Goal: Transaction & Acquisition: Download file/media

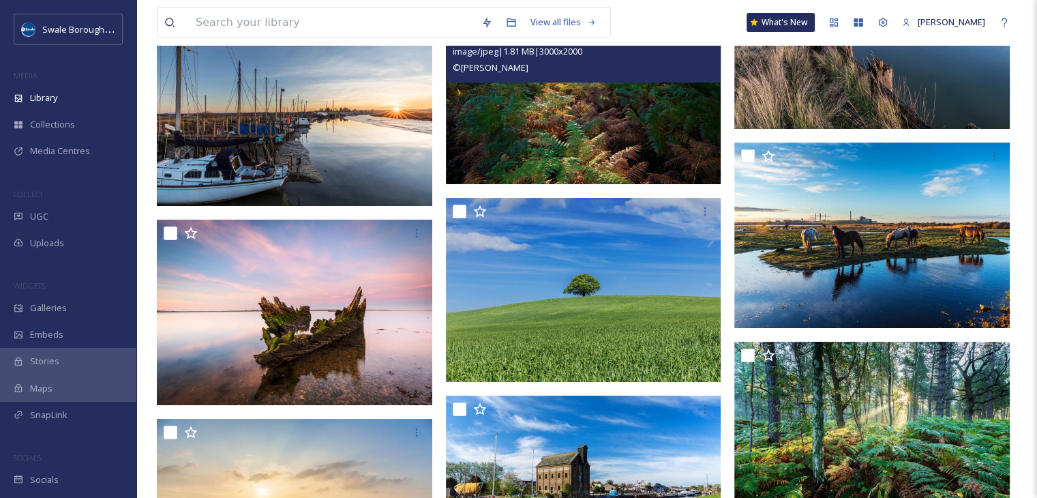
scroll to position [20148, 0]
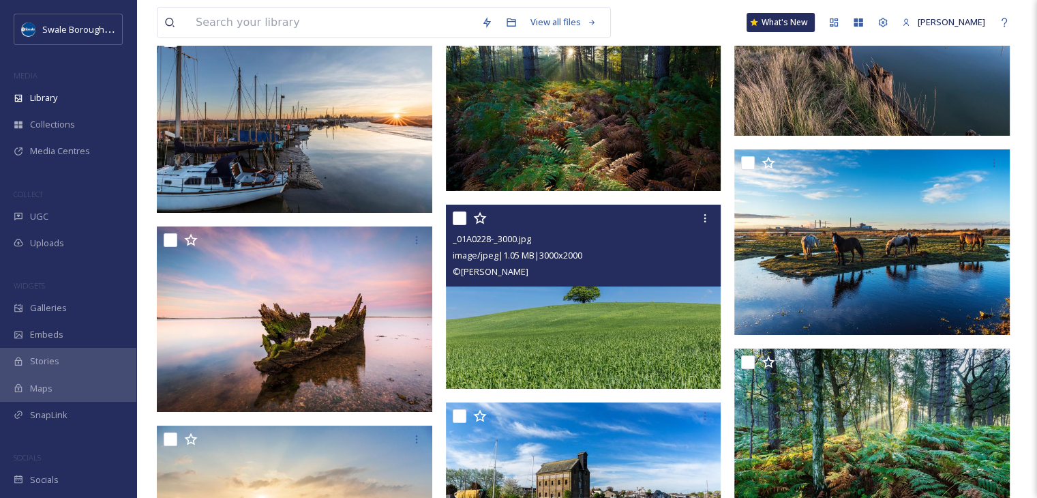
click at [565, 297] on img at bounding box center [584, 297] width 276 height 184
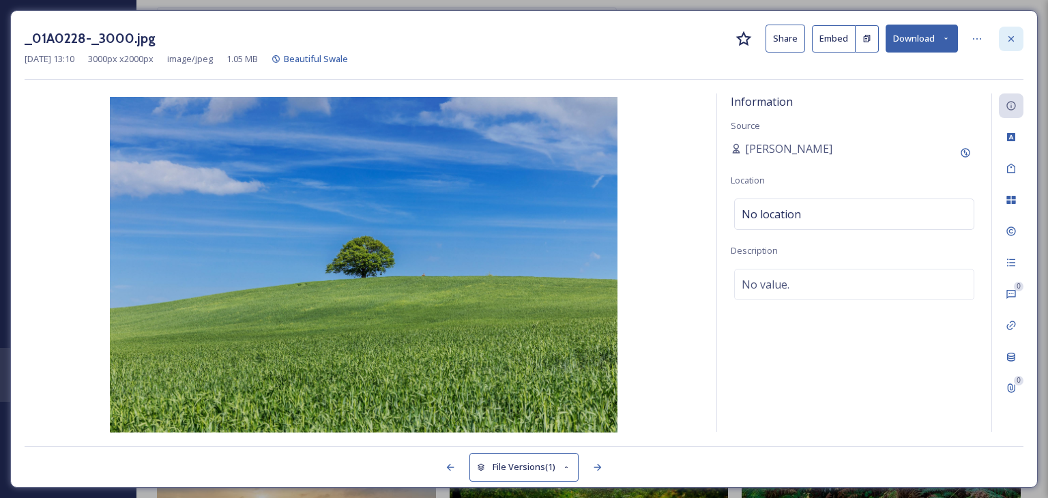
click at [1012, 35] on icon at bounding box center [1010, 38] width 11 height 11
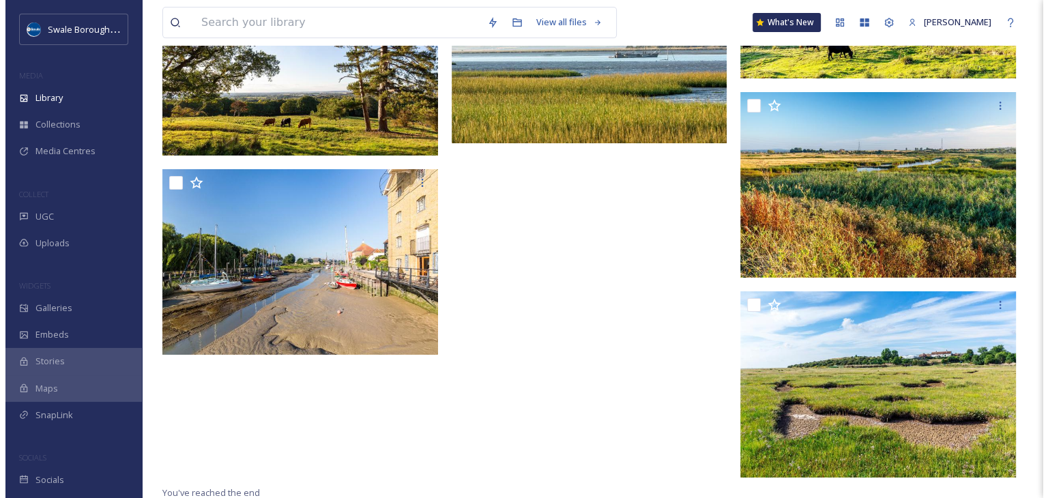
scroll to position [21203, 0]
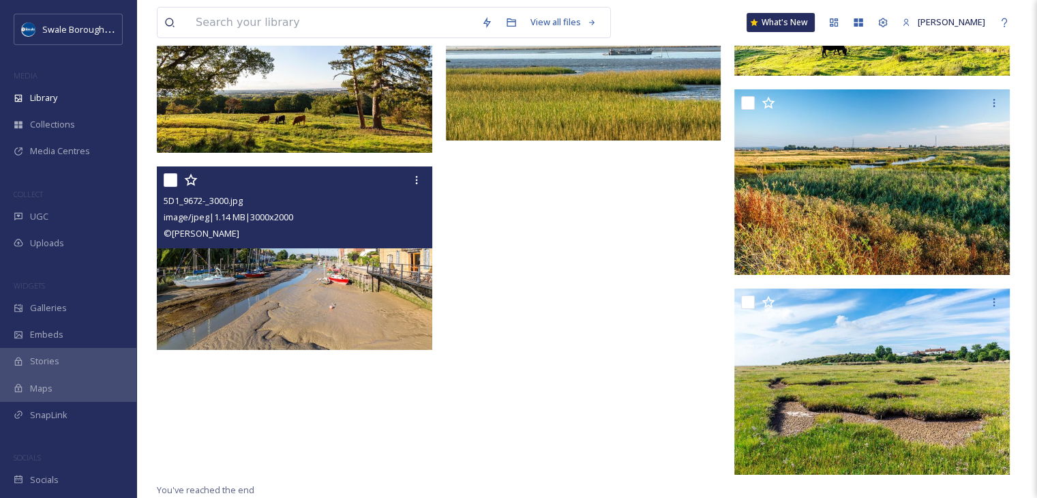
click at [268, 284] on img at bounding box center [295, 258] width 276 height 184
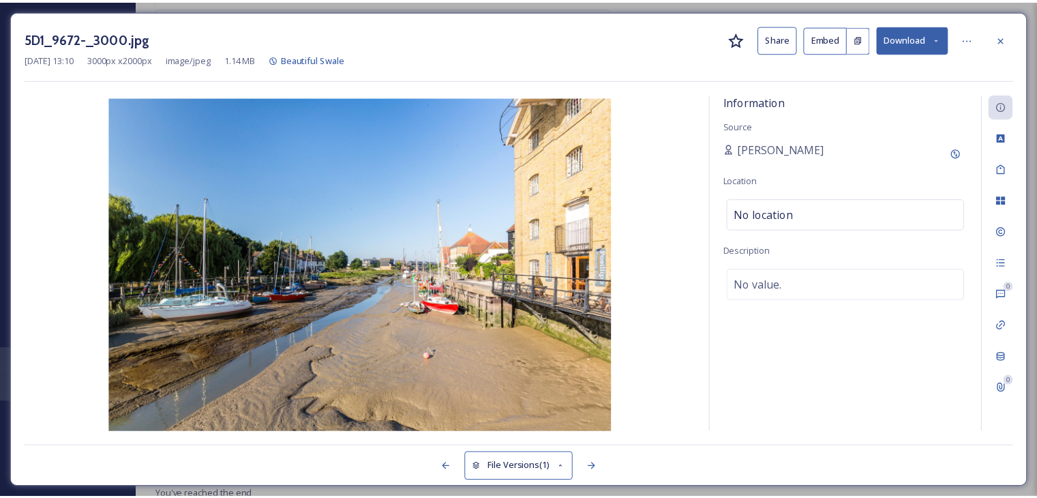
scroll to position [21206, 0]
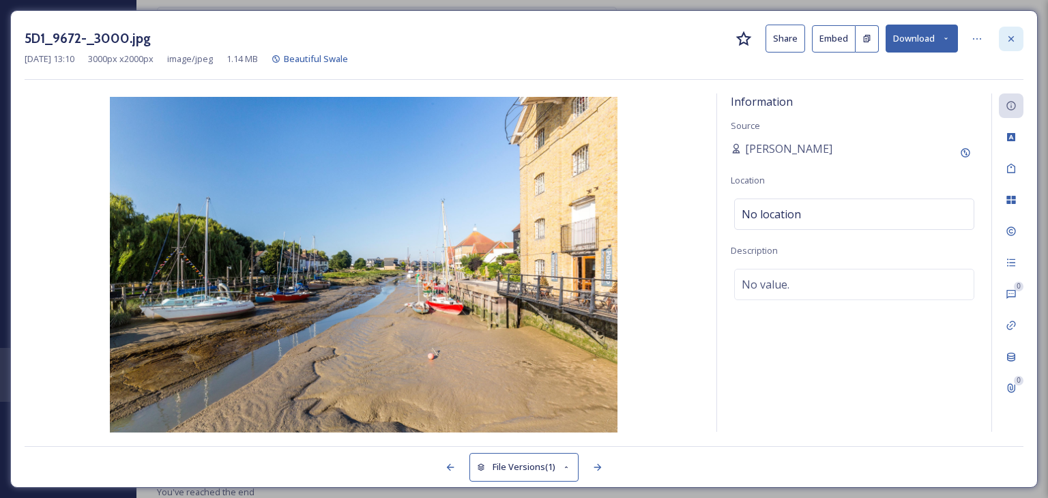
click at [1011, 35] on icon at bounding box center [1010, 38] width 11 height 11
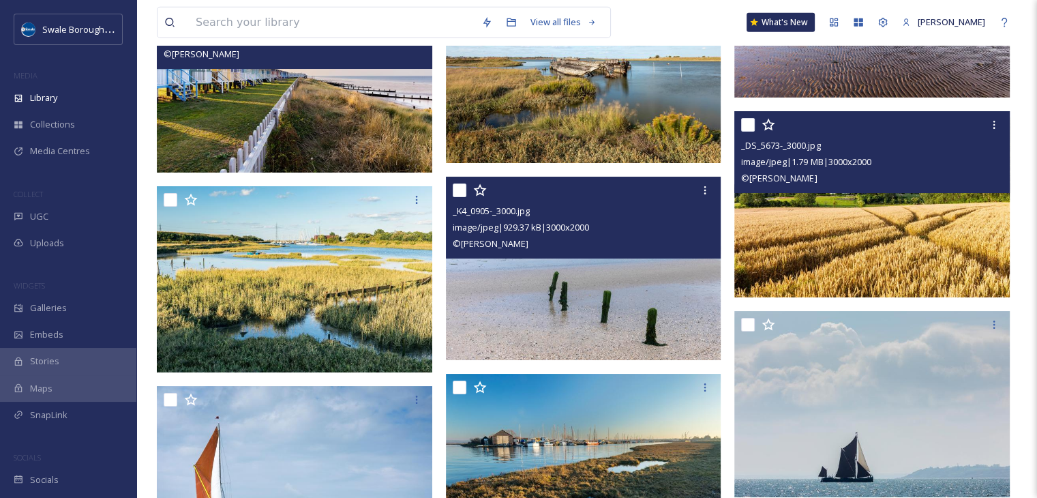
scroll to position [19498, 0]
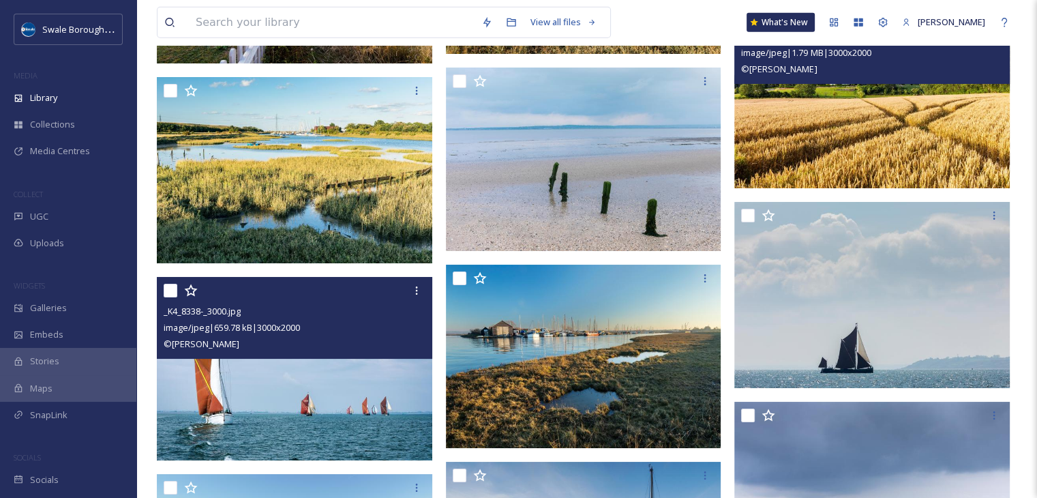
click at [362, 361] on img at bounding box center [295, 369] width 276 height 184
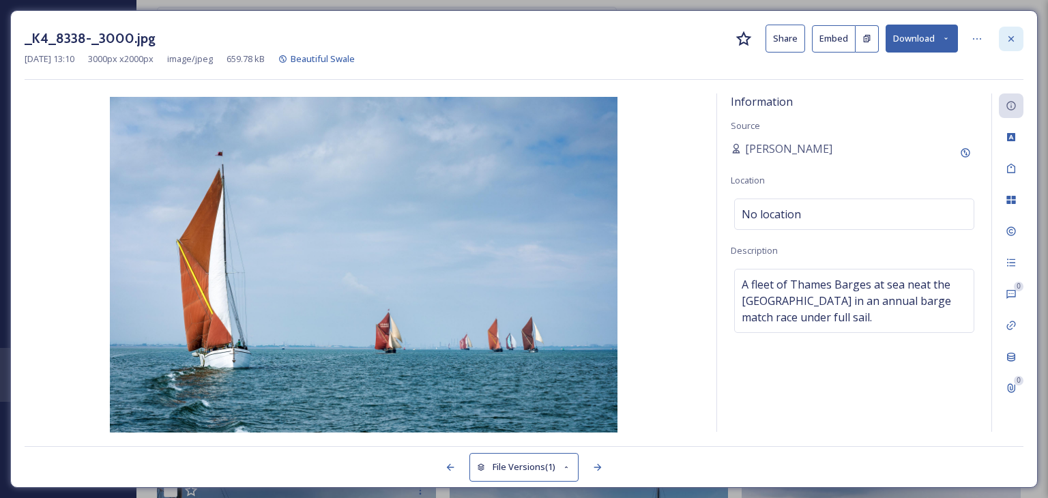
click at [1016, 41] on div at bounding box center [1010, 39] width 25 height 25
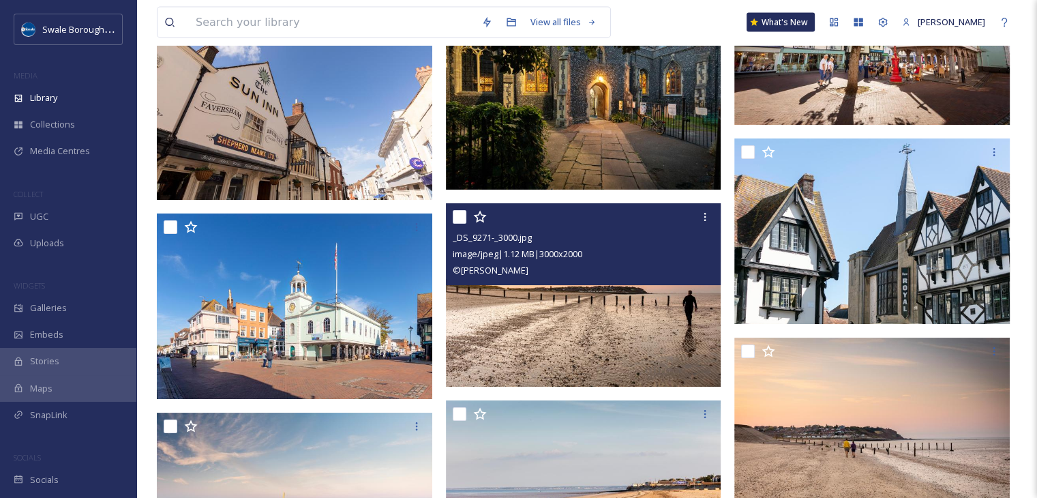
scroll to position [18544, 0]
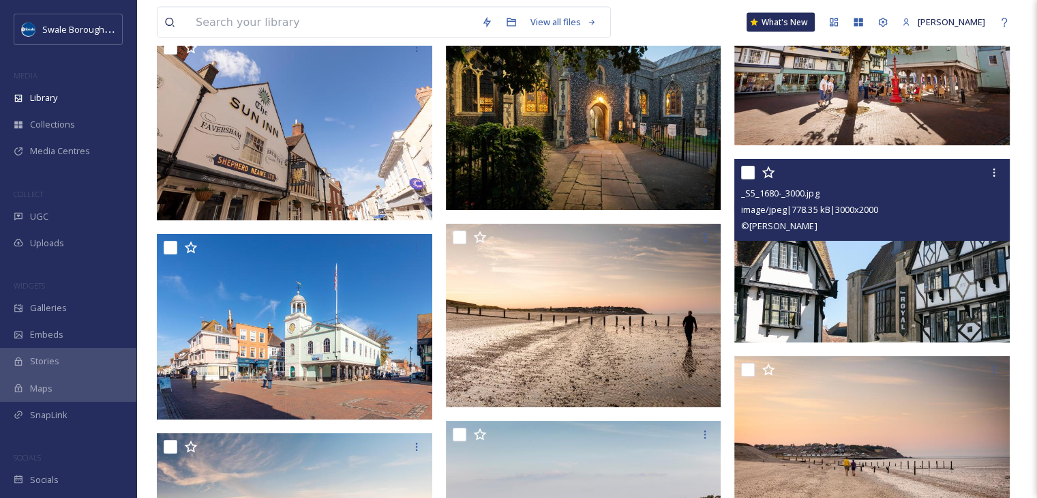
click at [917, 283] on img at bounding box center [873, 251] width 276 height 184
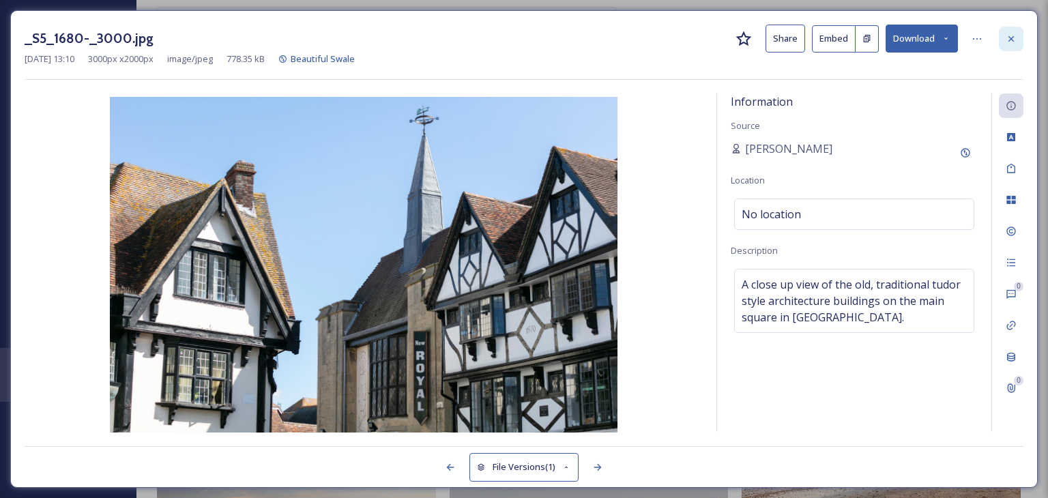
click at [1020, 40] on div at bounding box center [1010, 39] width 25 height 25
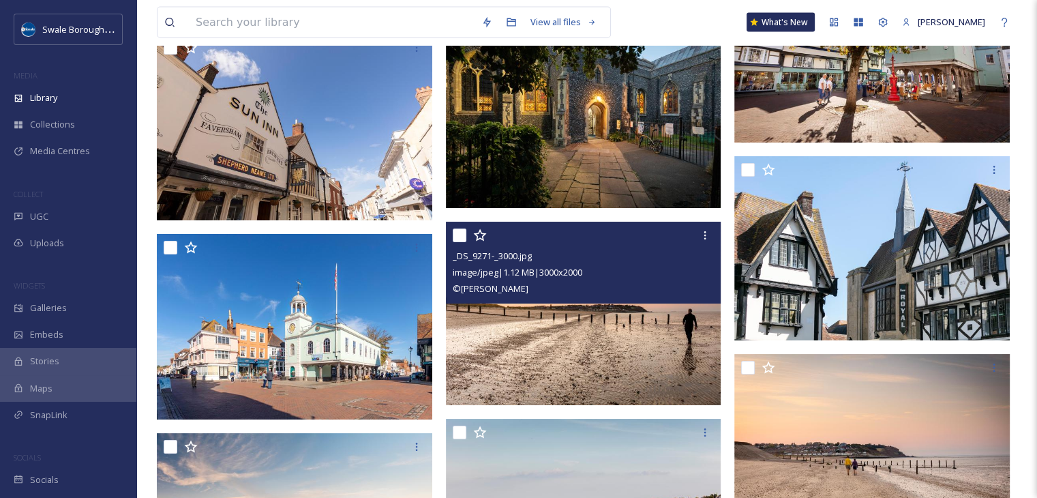
scroll to position [18475, 0]
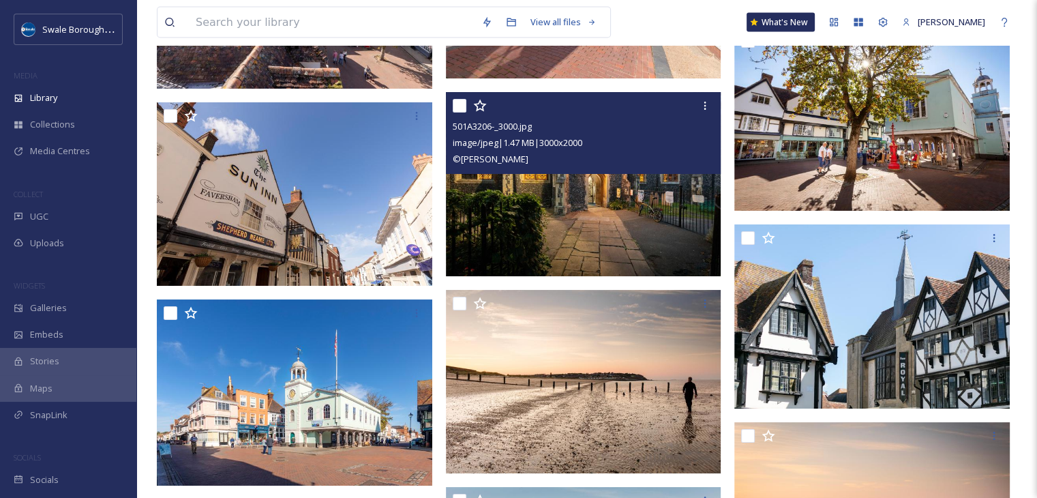
click at [612, 195] on img at bounding box center [584, 184] width 276 height 184
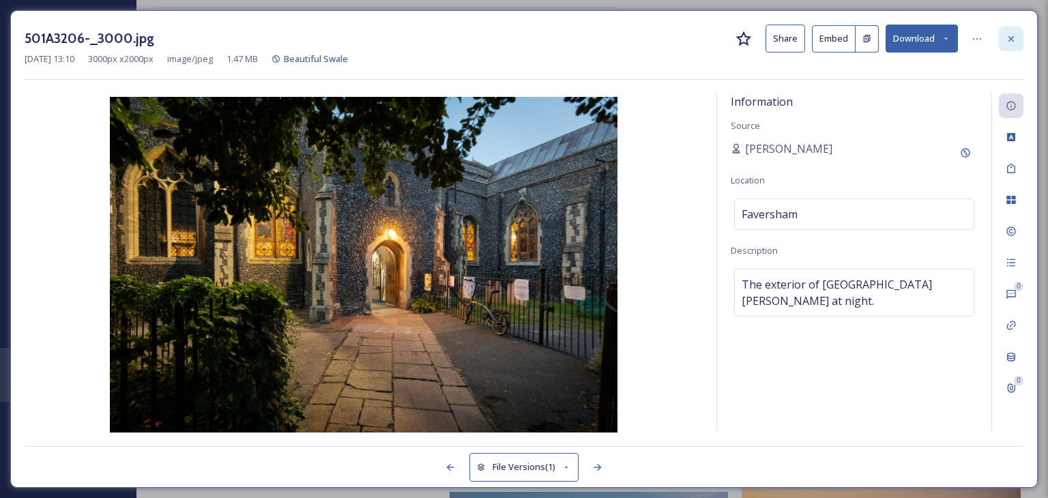
click at [1013, 35] on icon at bounding box center [1010, 37] width 5 height 5
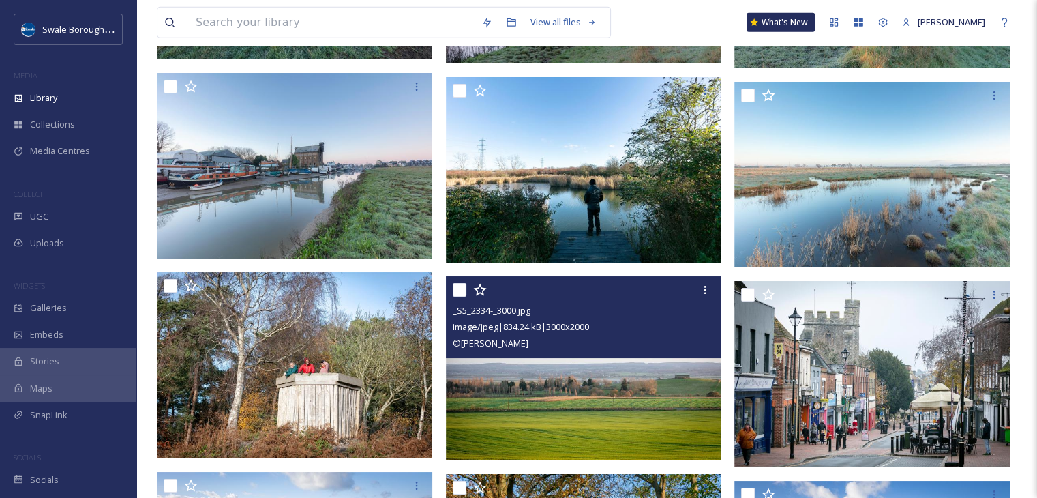
scroll to position [14315, 0]
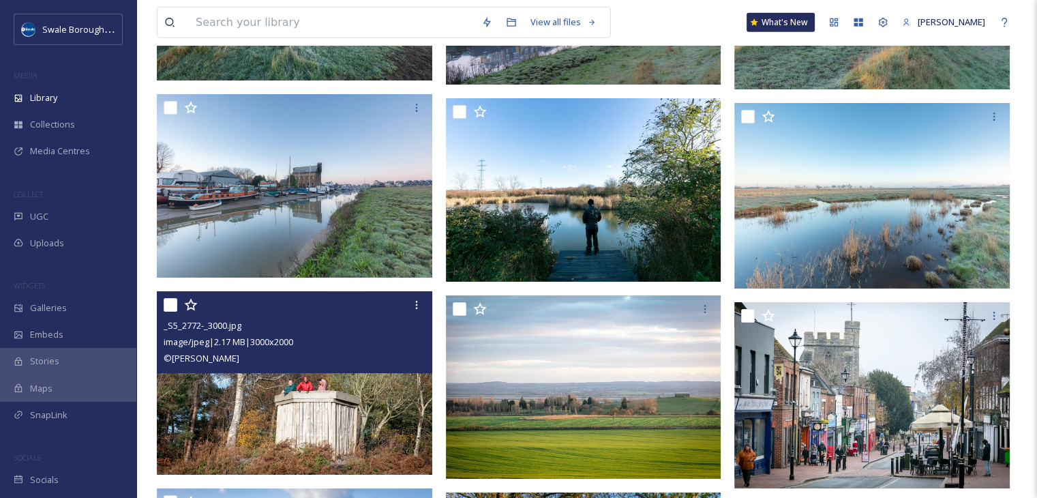
click at [371, 401] on img at bounding box center [295, 383] width 276 height 184
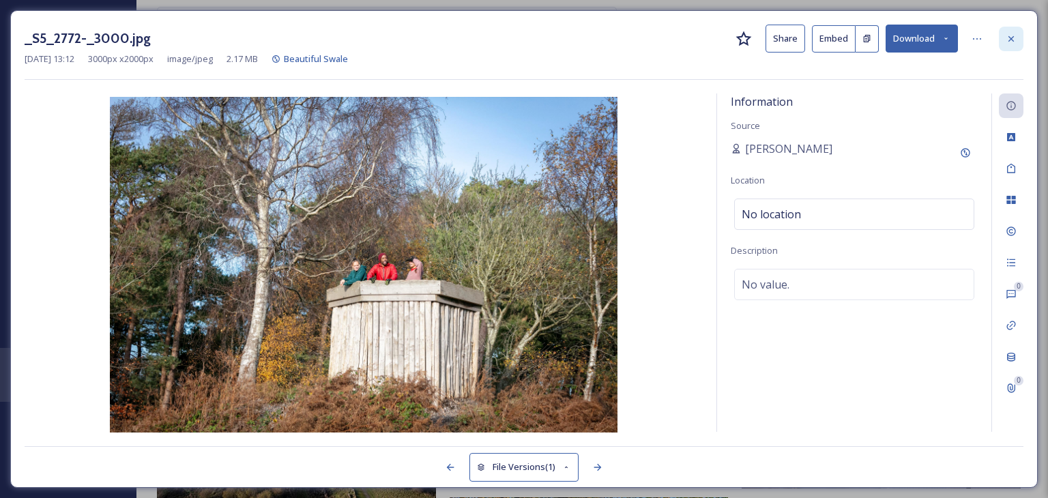
click at [1009, 33] on icon at bounding box center [1010, 38] width 11 height 11
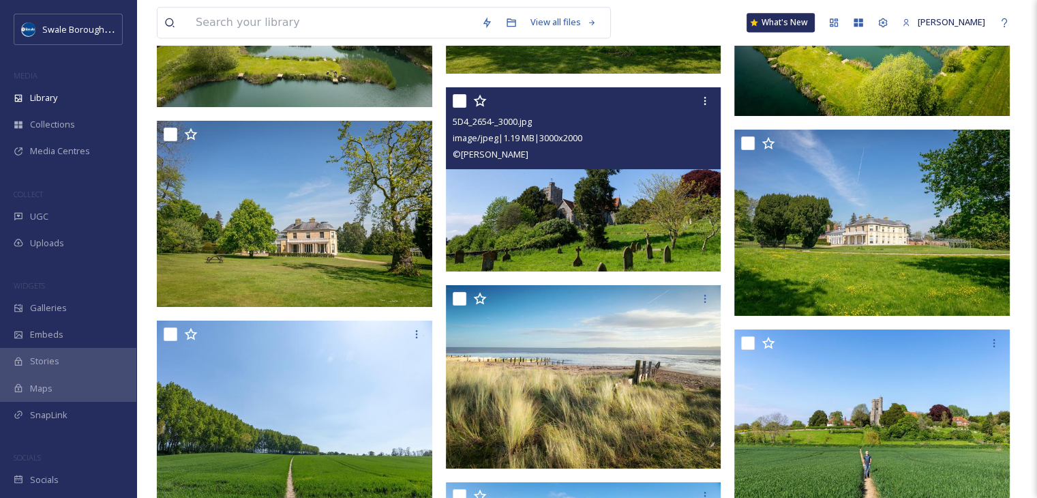
scroll to position [12269, 0]
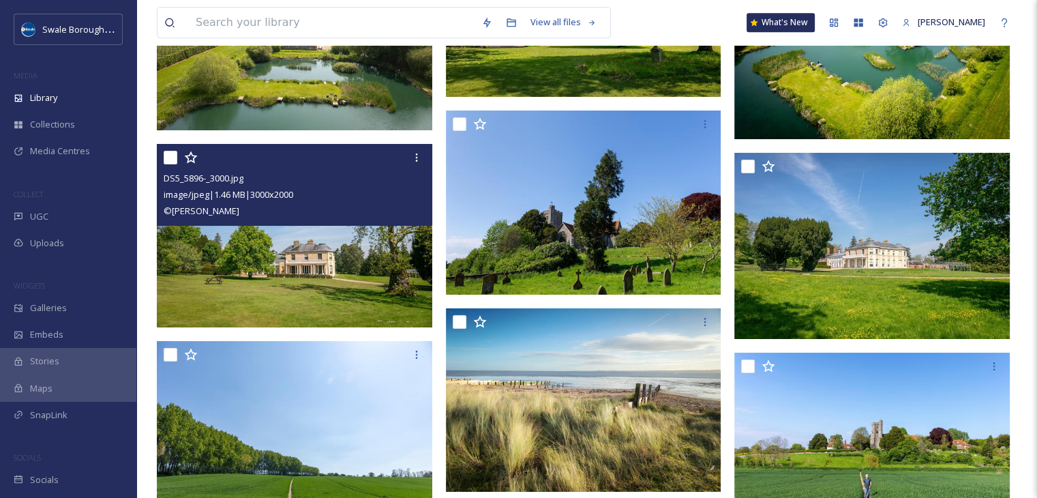
click at [306, 286] on img at bounding box center [295, 236] width 276 height 184
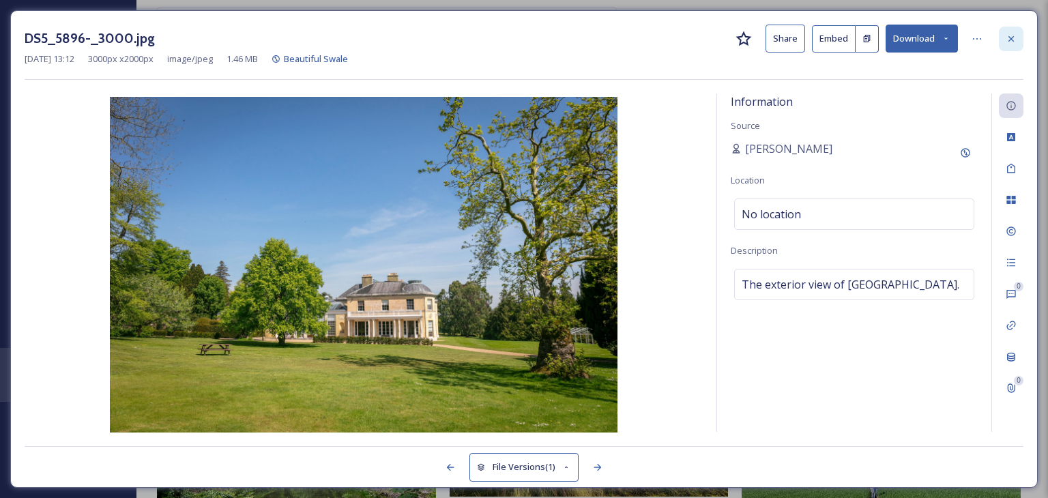
click at [1011, 39] on icon at bounding box center [1010, 37] width 5 height 5
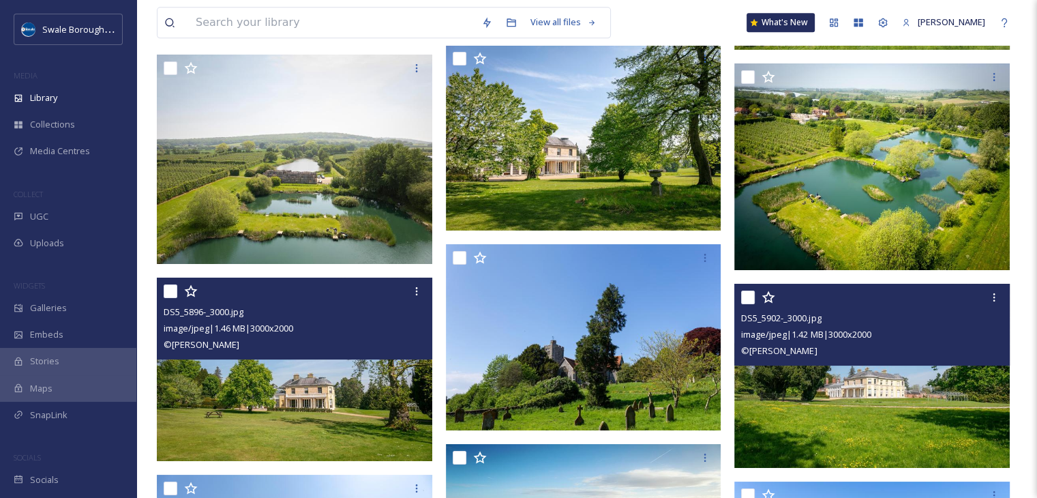
scroll to position [12133, 0]
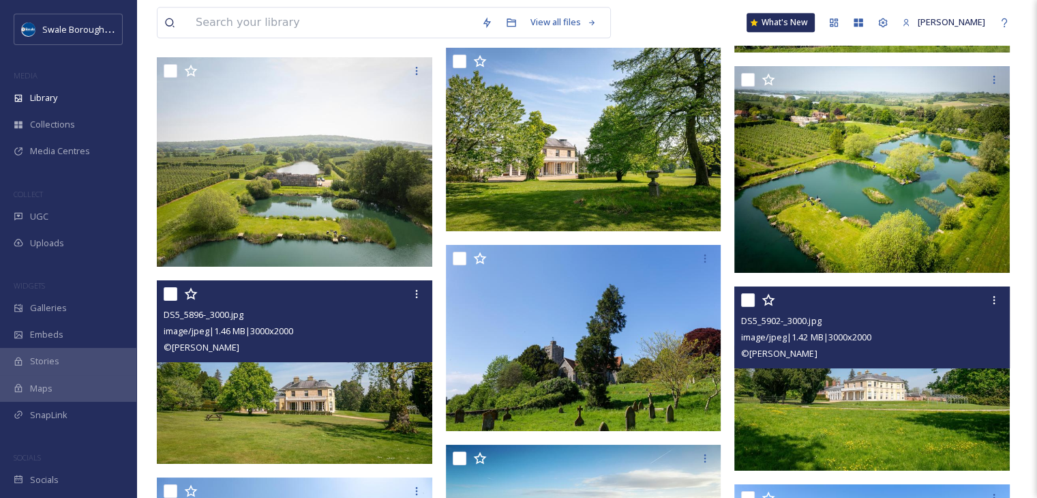
click at [923, 398] on img at bounding box center [873, 378] width 276 height 184
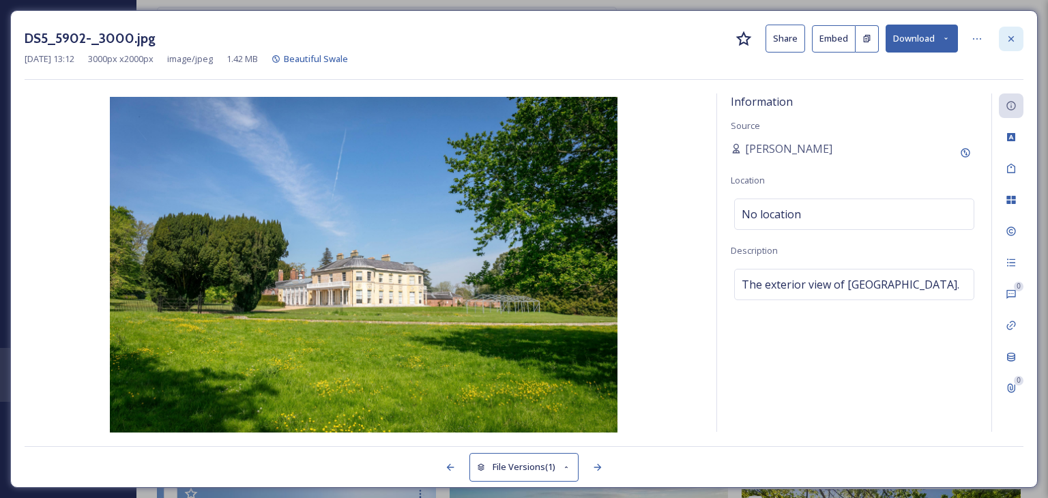
click at [1009, 33] on icon at bounding box center [1010, 38] width 11 height 11
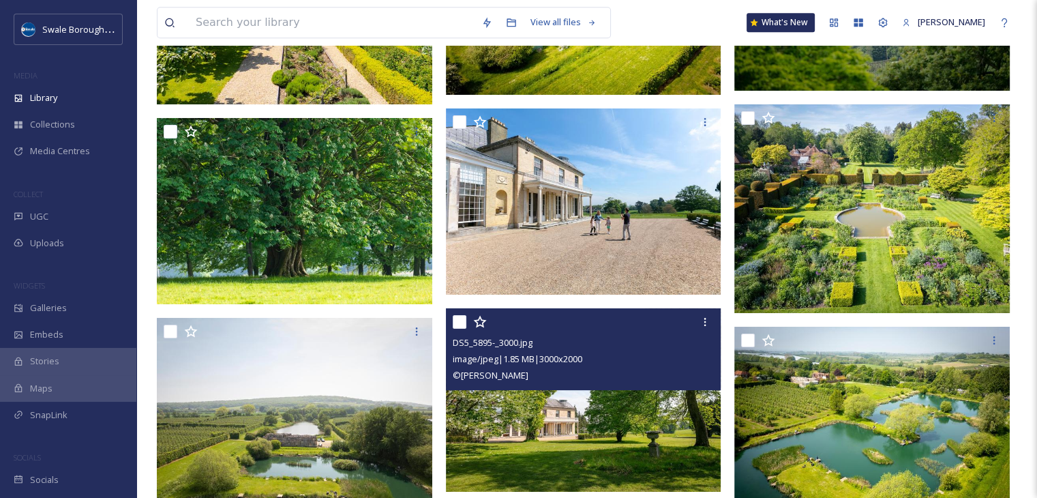
scroll to position [11860, 0]
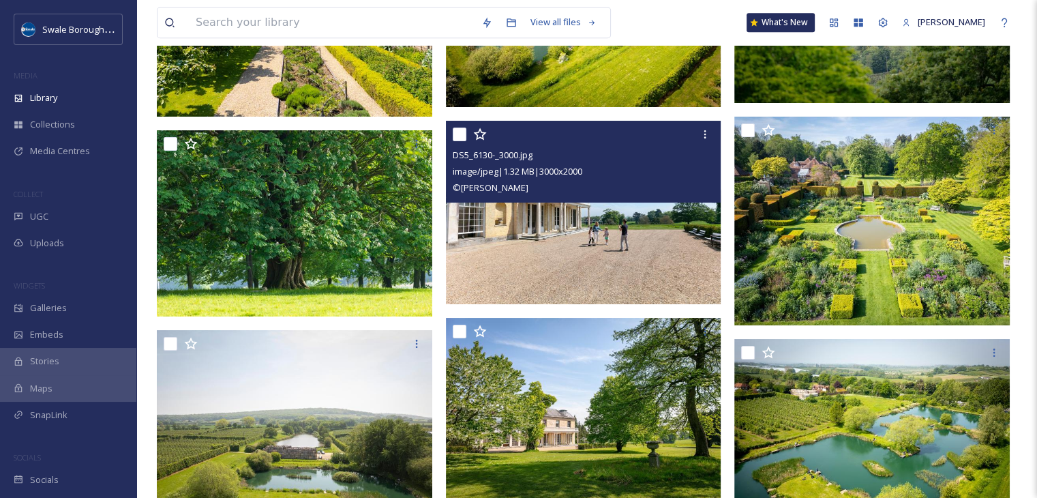
click at [578, 247] on img at bounding box center [584, 213] width 276 height 184
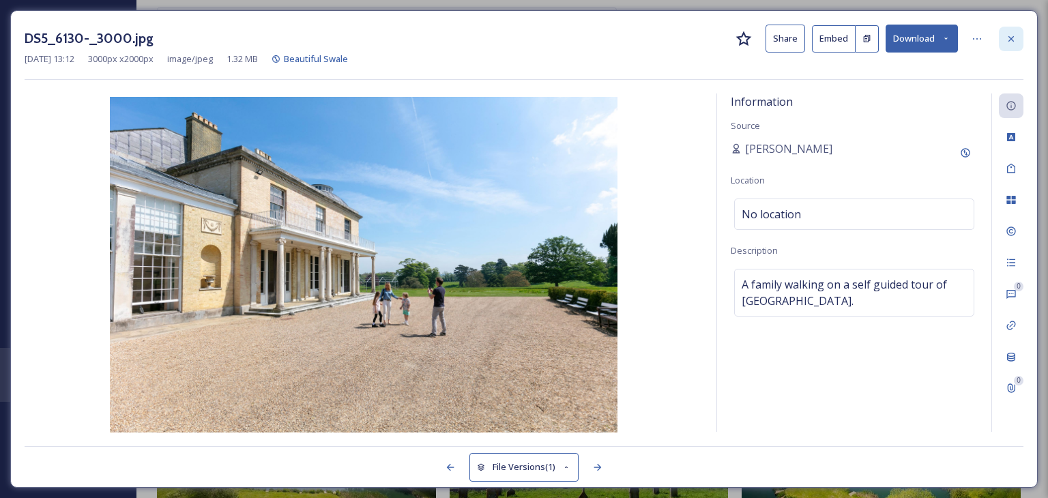
click at [1016, 34] on div at bounding box center [1010, 39] width 25 height 25
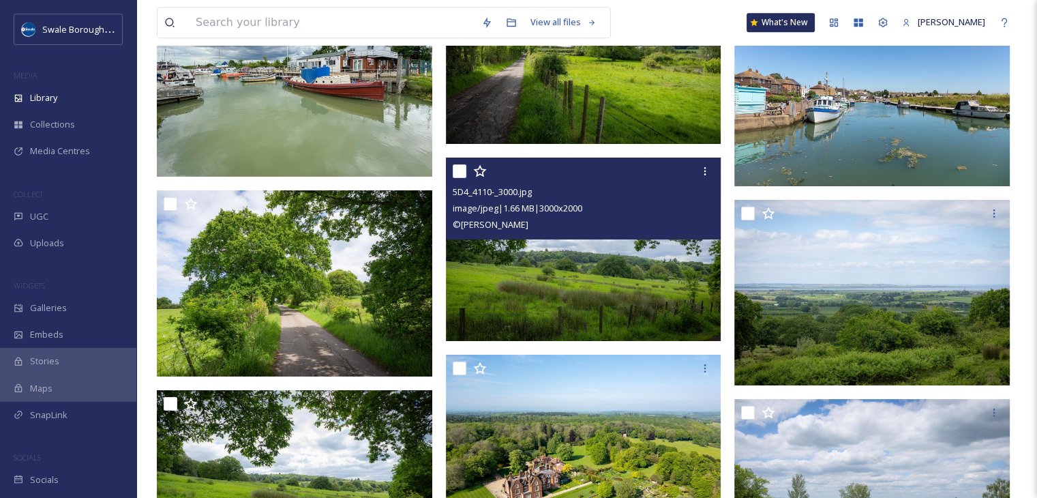
scroll to position [11110, 0]
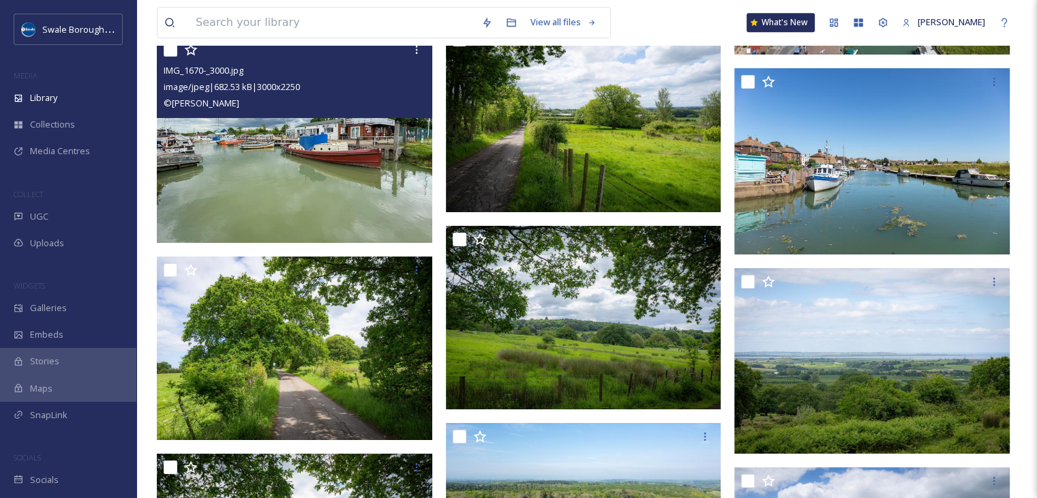
click at [301, 177] on img at bounding box center [295, 139] width 276 height 207
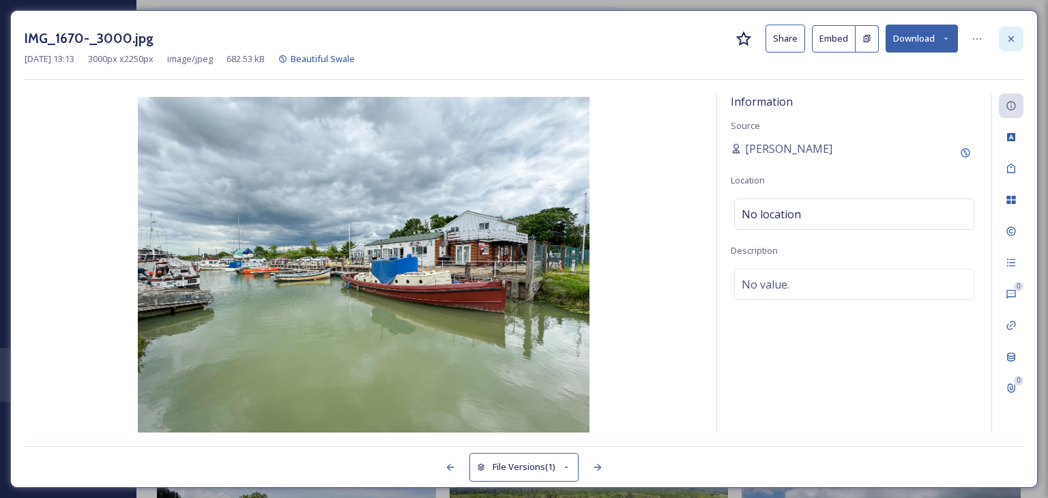
click at [1016, 34] on icon at bounding box center [1010, 38] width 11 height 11
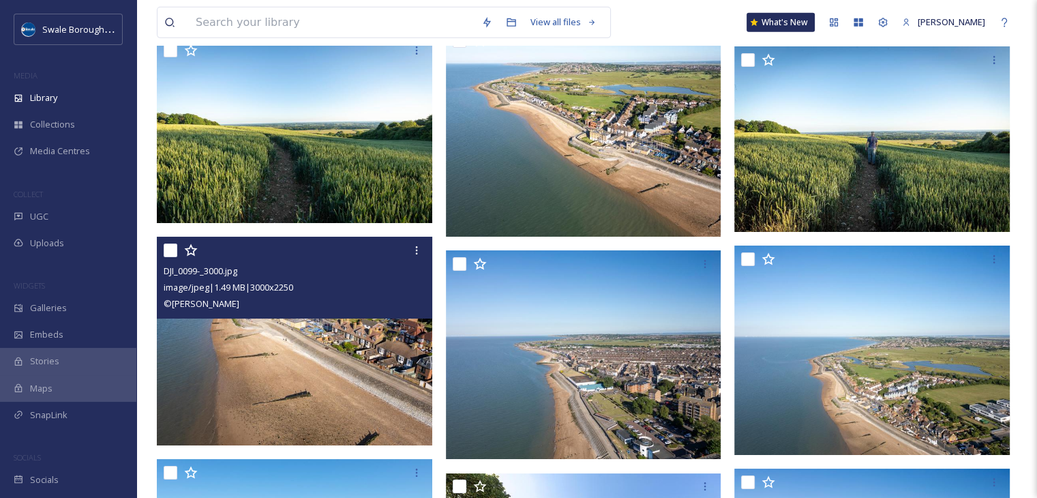
scroll to position [9609, 0]
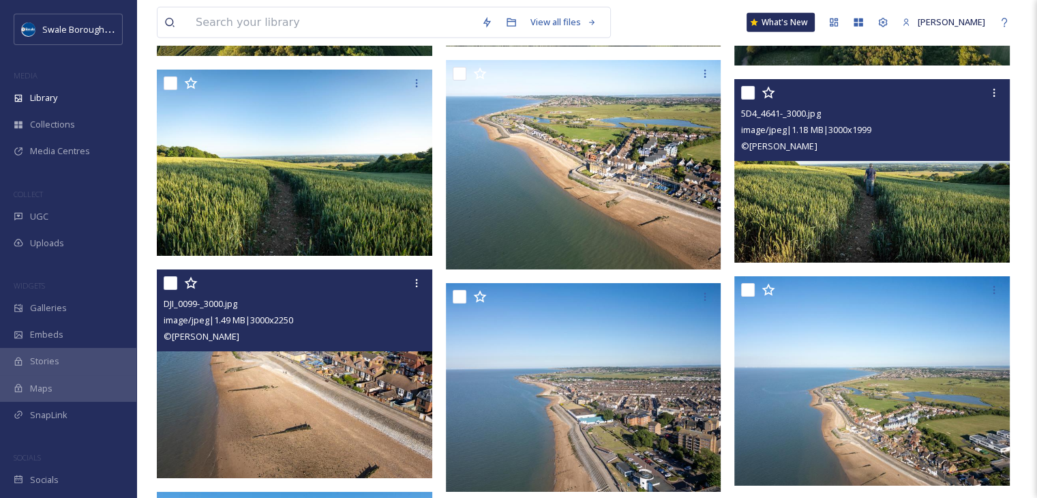
click at [916, 230] on img at bounding box center [873, 170] width 276 height 183
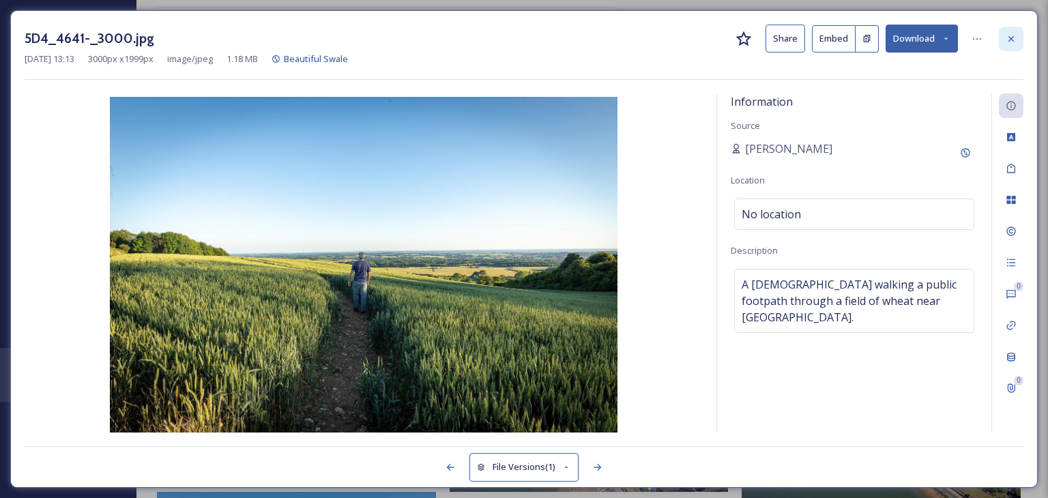
click at [1011, 32] on div at bounding box center [1010, 39] width 25 height 25
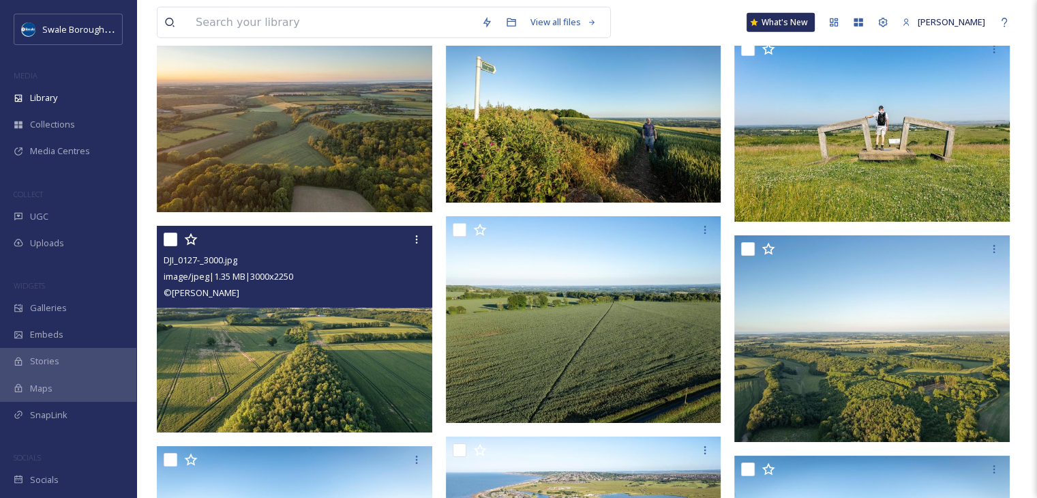
scroll to position [9200, 0]
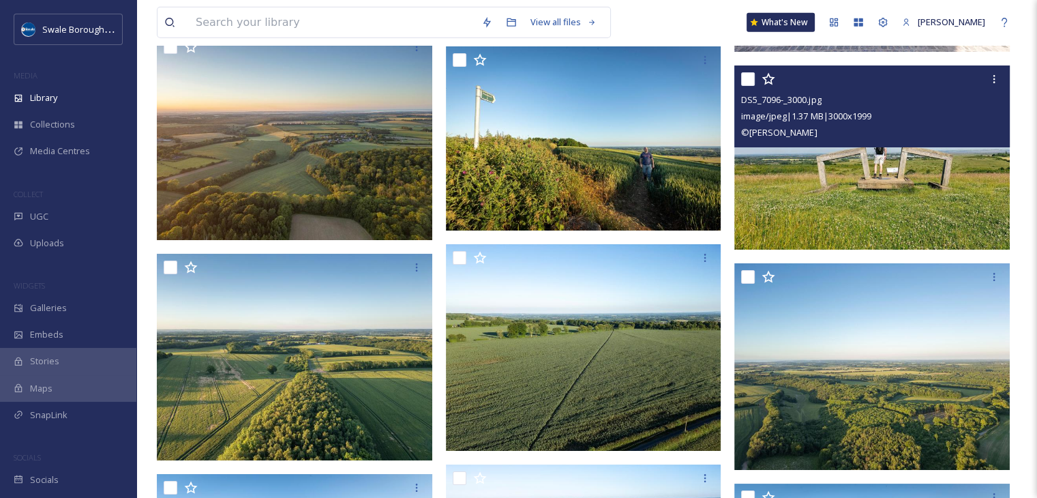
click at [835, 201] on img at bounding box center [873, 157] width 276 height 183
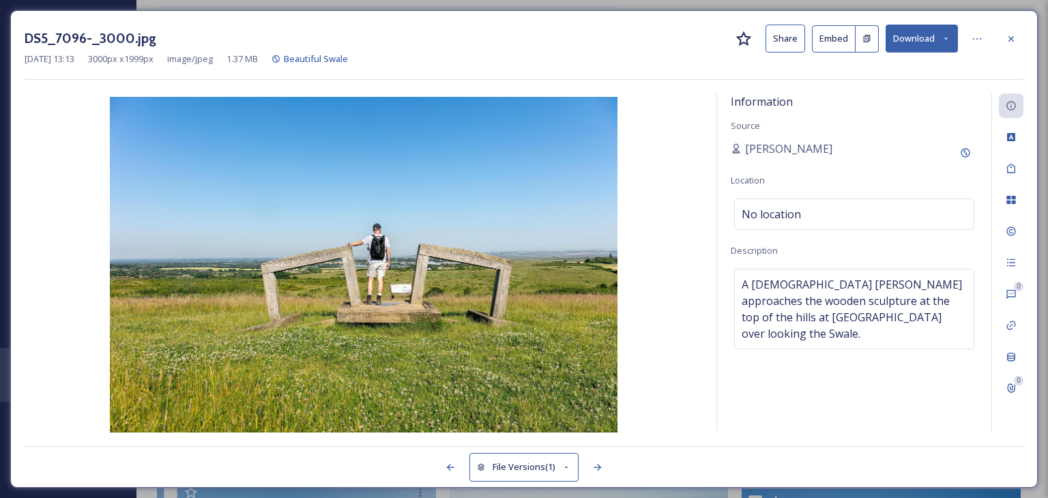
click at [949, 33] on button "Download" at bounding box center [921, 39] width 72 height 28
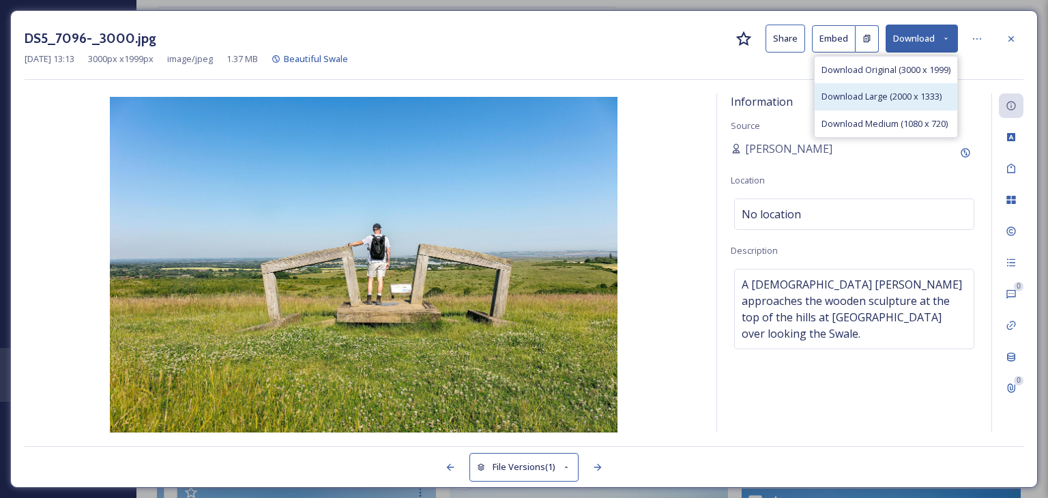
click at [852, 97] on span "Download Large (2000 x 1333)" at bounding box center [881, 96] width 120 height 13
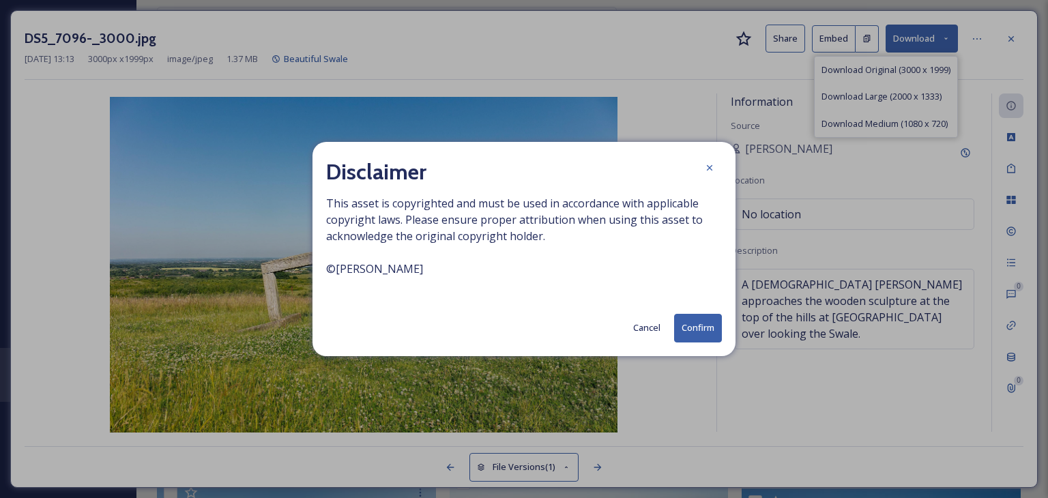
click at [700, 342] on button "Confirm" at bounding box center [698, 328] width 48 height 28
